Goal: Information Seeking & Learning: Learn about a topic

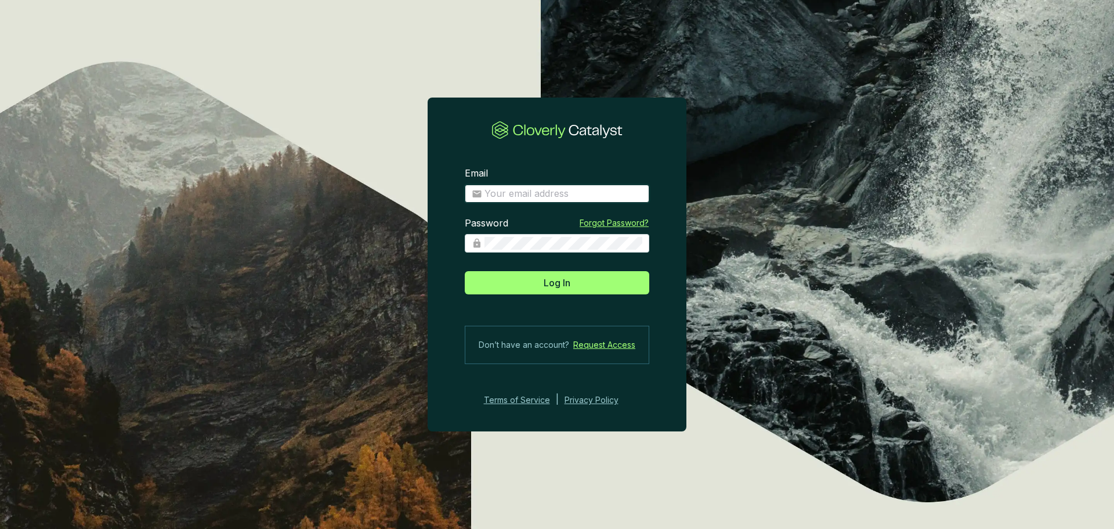
click at [500, 196] on input "Email" at bounding box center [564, 193] width 158 height 13
type input "dwarren@greatbearcarbon.ca"
click at [465, 271] on button "Log In" at bounding box center [557, 282] width 185 height 23
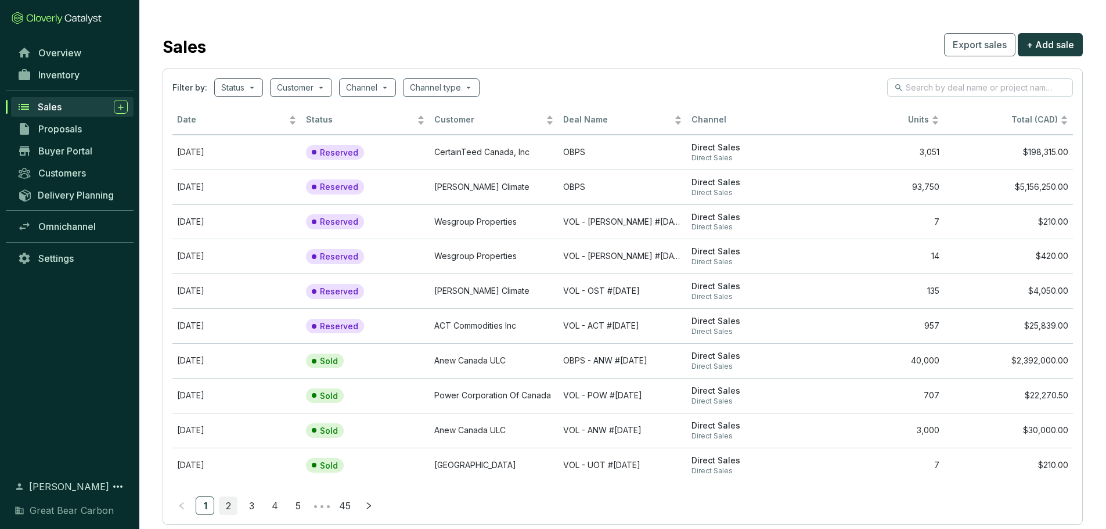
click at [224, 500] on link "2" at bounding box center [227, 505] width 17 height 17
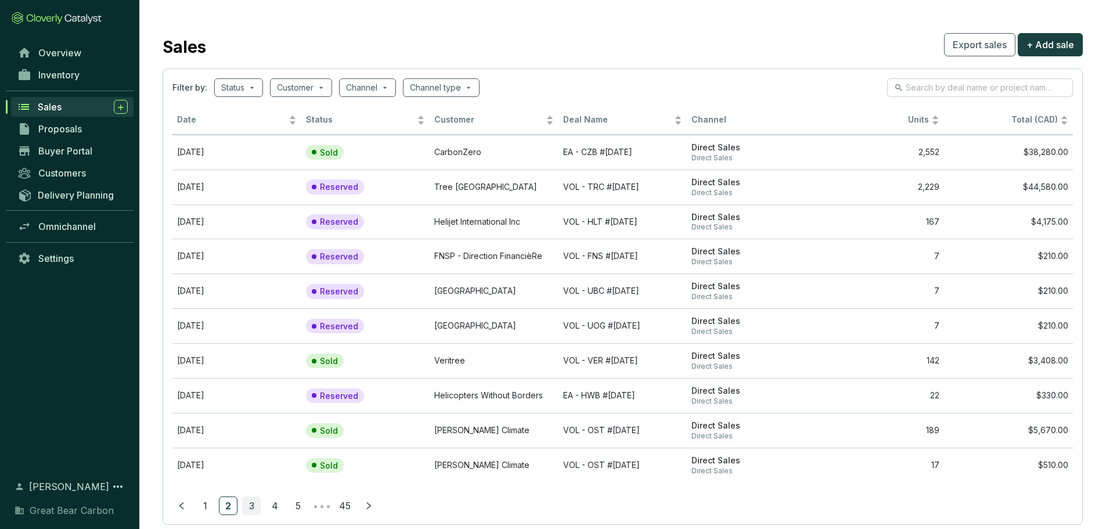
click at [253, 500] on link "3" at bounding box center [251, 505] width 17 height 17
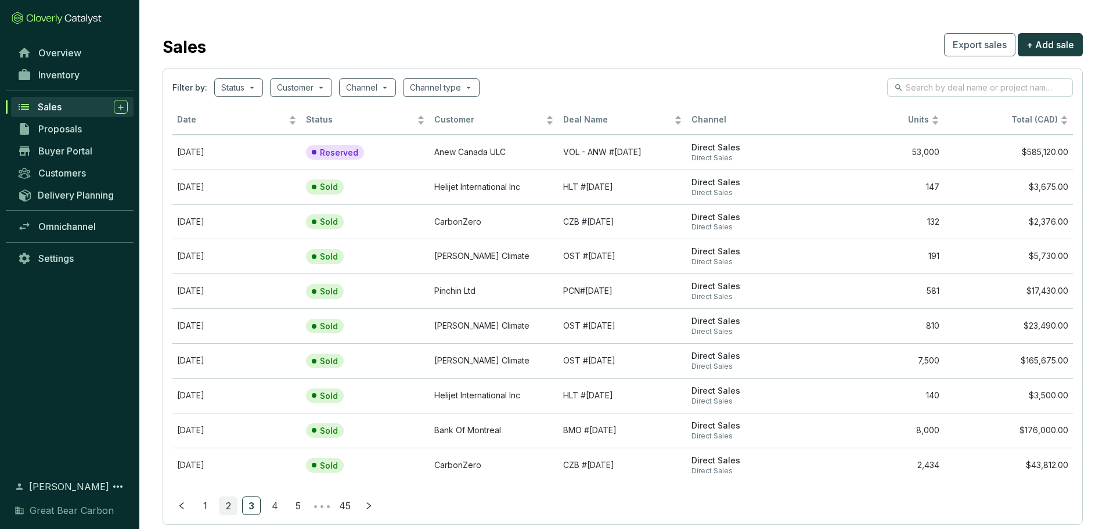
click at [226, 507] on link "2" at bounding box center [227, 505] width 17 height 17
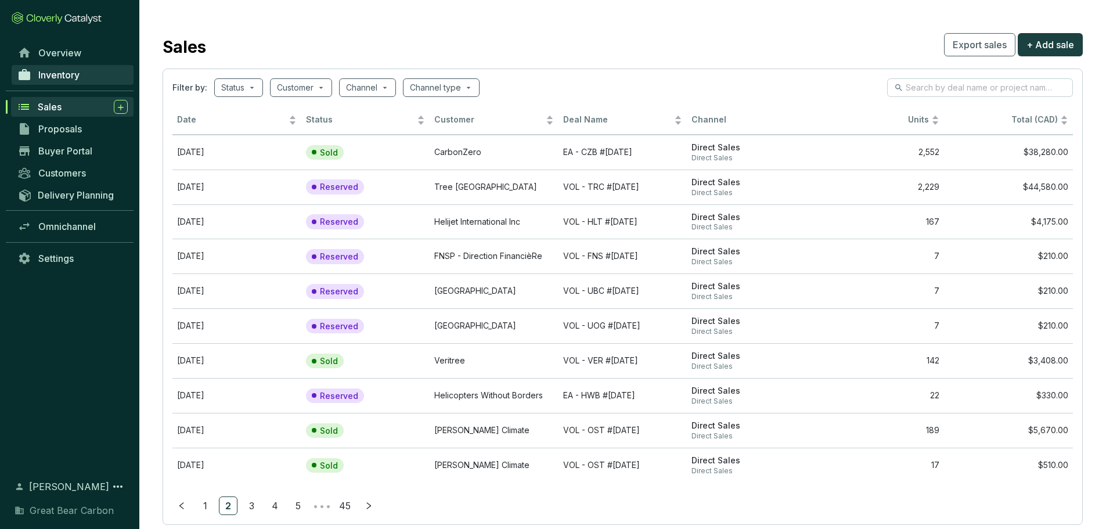
click at [73, 80] on span "Inventory" at bounding box center [58, 75] width 41 height 12
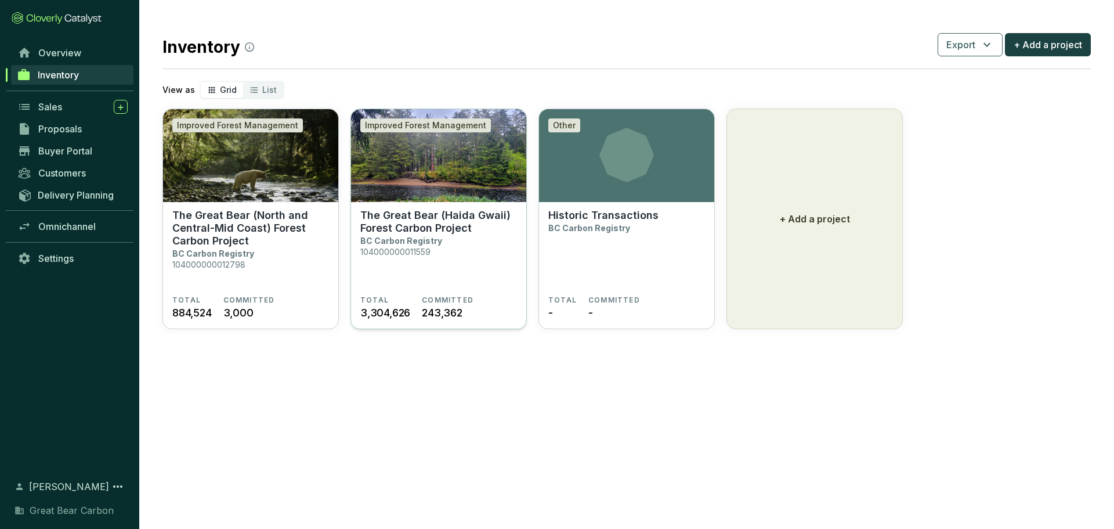
click at [435, 224] on p "The Great Bear (Haida Gwaii) Forest Carbon Project" at bounding box center [438, 222] width 157 height 26
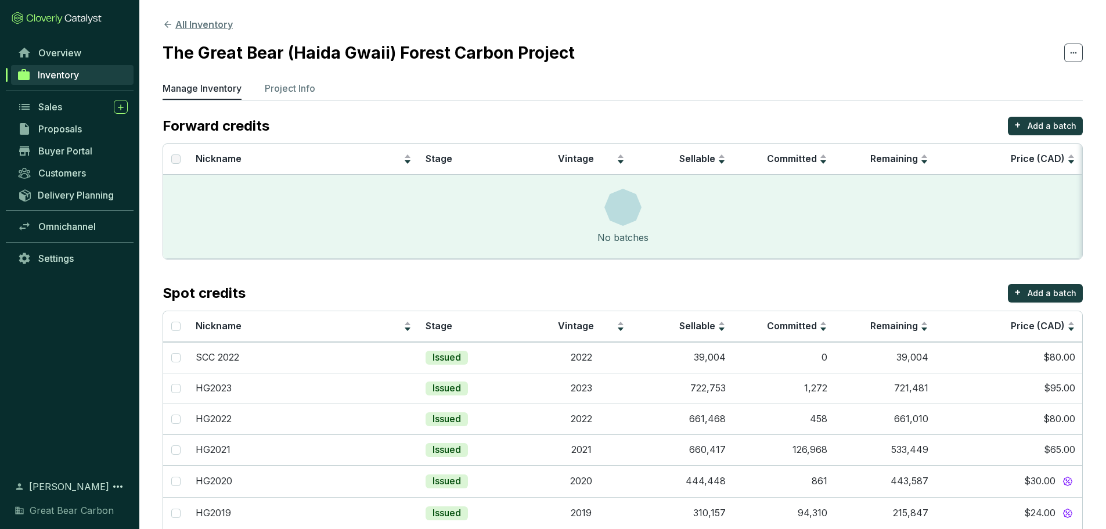
click at [197, 27] on button "All Inventory" at bounding box center [198, 24] width 70 height 14
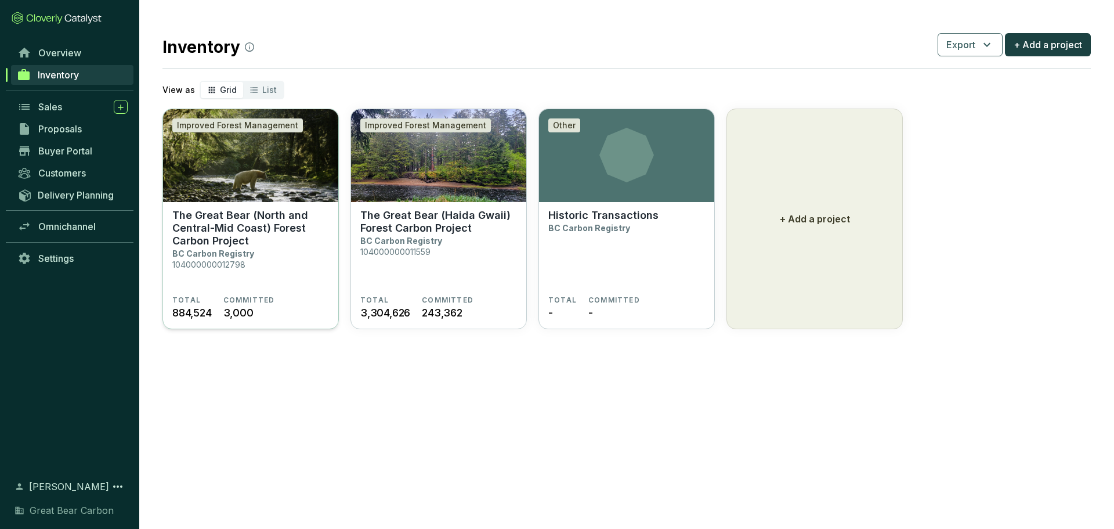
click at [286, 234] on p "The Great Bear (North and Central-Mid Coast) Forest Carbon Project" at bounding box center [250, 228] width 157 height 38
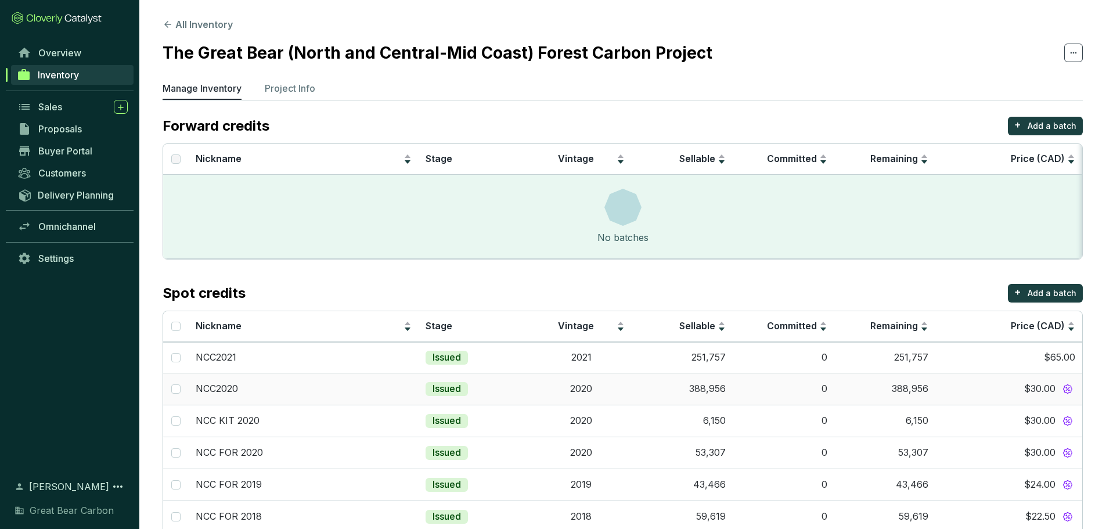
scroll to position [122, 0]
